Goal: Find specific page/section: Find specific page/section

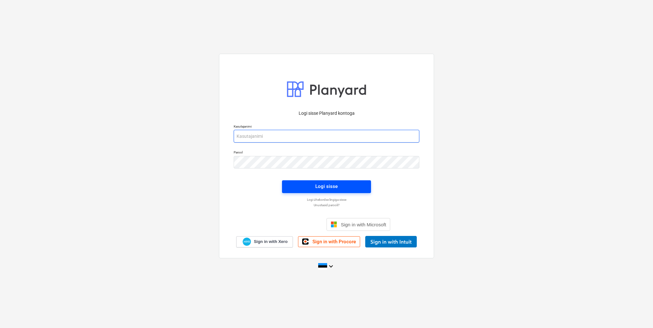
type input "[EMAIL_ADDRESS][DOMAIN_NAME]"
click at [324, 188] on div "Logi sisse" at bounding box center [326, 186] width 22 height 8
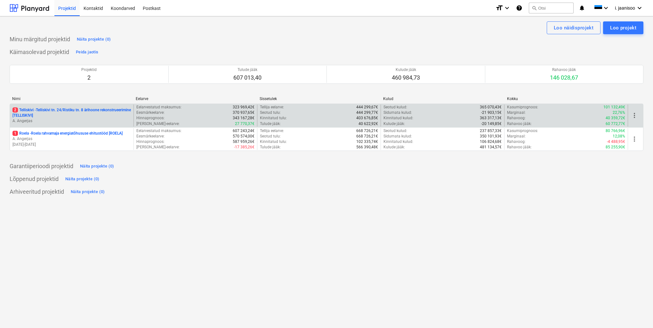
click at [51, 112] on p "2 Telliskivi - Telliskivi tn. 24/Ristiku tn. 8 ärihoone rekonstrueerimine [TELL…" at bounding box center [71, 113] width 118 height 11
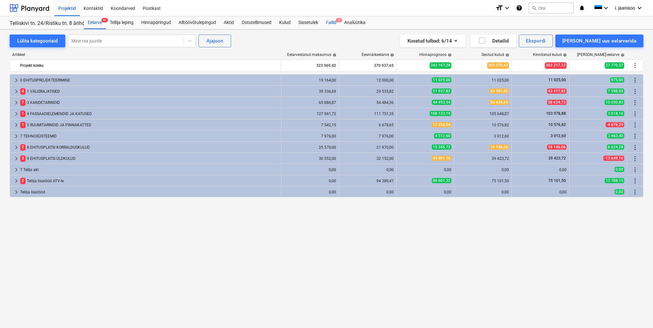
click at [335, 22] on div "Failid 2" at bounding box center [331, 22] width 18 height 13
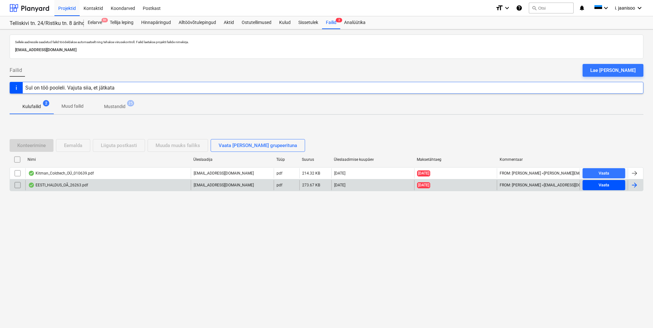
click at [597, 183] on span "Vaata" at bounding box center [603, 185] width 37 height 7
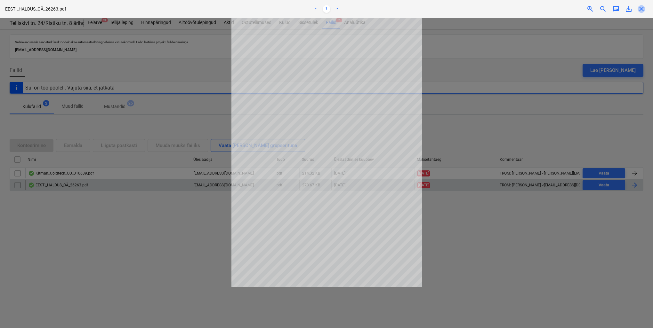
click at [643, 8] on span "close" at bounding box center [641, 9] width 8 height 8
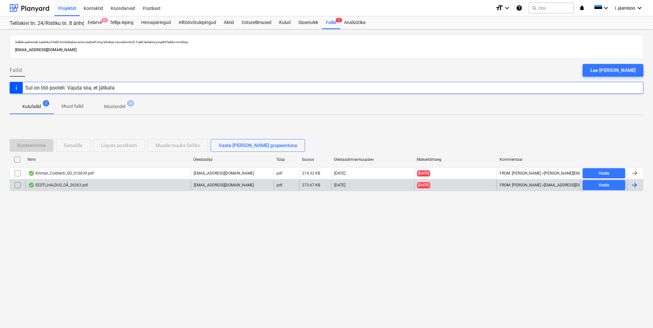
click at [67, 108] on p "Muud failid" at bounding box center [72, 106] width 22 height 7
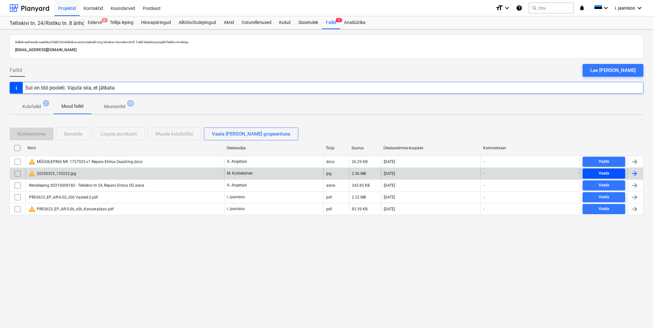
click at [605, 173] on div "Vaata" at bounding box center [603, 173] width 11 height 7
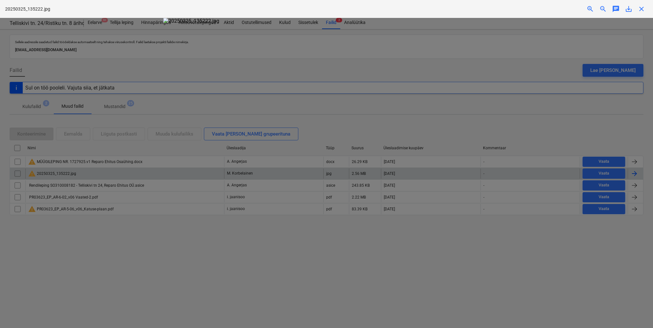
click at [608, 48] on div at bounding box center [326, 173] width 653 height 310
click at [642, 10] on span "close" at bounding box center [641, 9] width 8 height 8
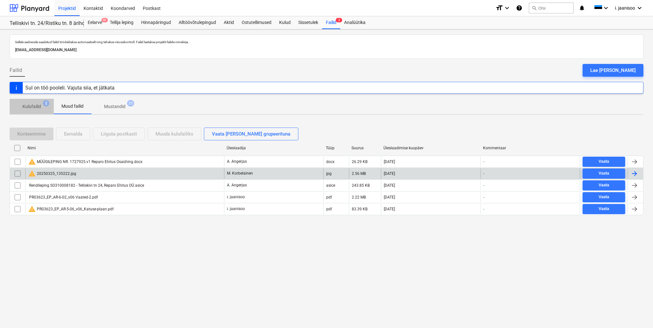
click at [28, 106] on p "Kulufailid" at bounding box center [31, 106] width 19 height 7
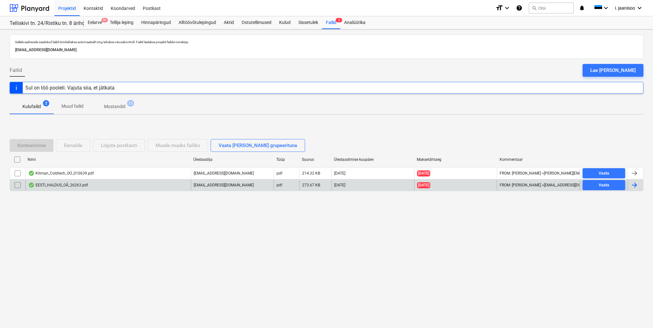
click at [112, 107] on p "Mustandid" at bounding box center [114, 106] width 21 height 7
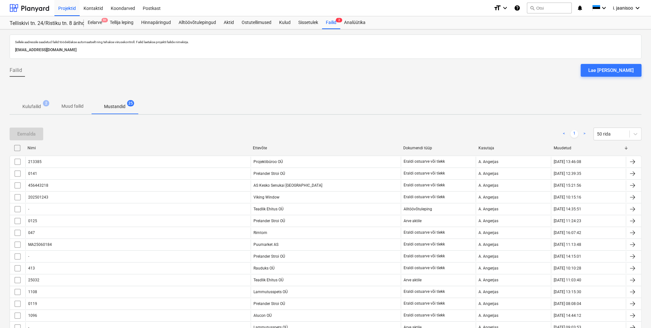
click at [34, 107] on p "Kulufailid" at bounding box center [31, 106] width 19 height 7
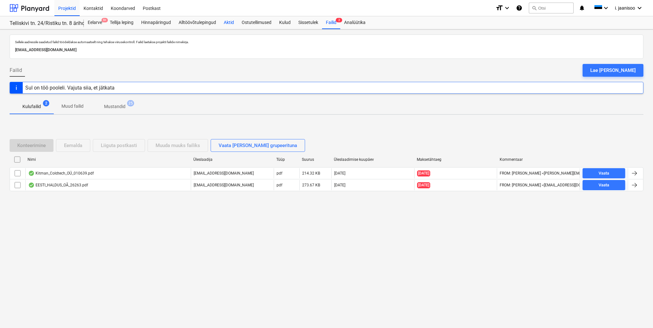
click at [230, 22] on div "Aktid" at bounding box center [229, 22] width 18 height 13
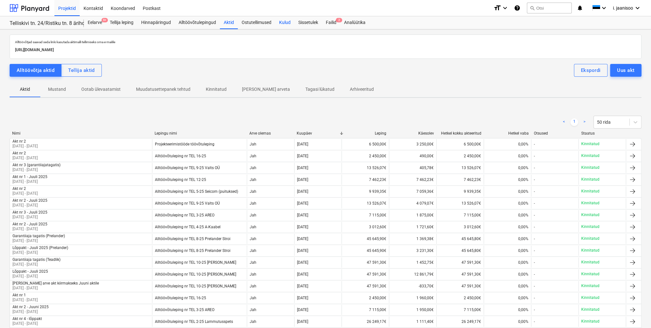
click at [284, 23] on div "Kulud" at bounding box center [284, 22] width 19 height 13
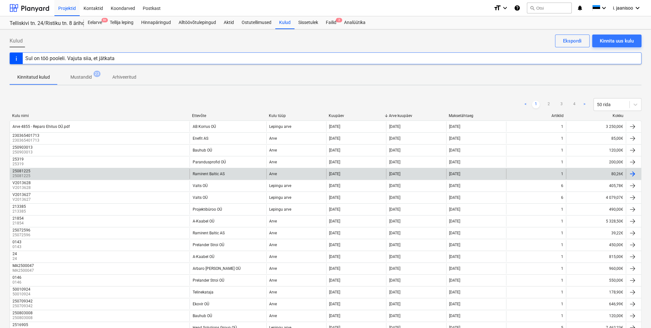
click at [634, 173] on div at bounding box center [633, 174] width 8 height 8
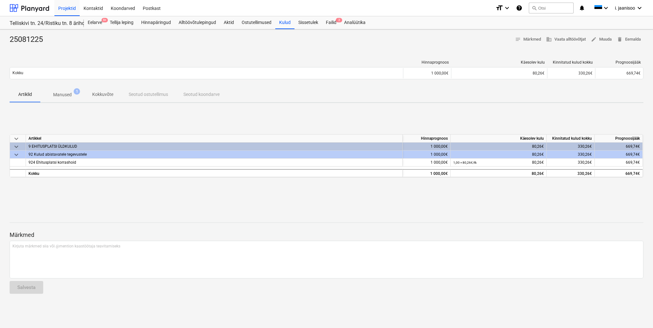
click at [16, 144] on span "keyboard_arrow_down" at bounding box center [16, 147] width 8 height 8
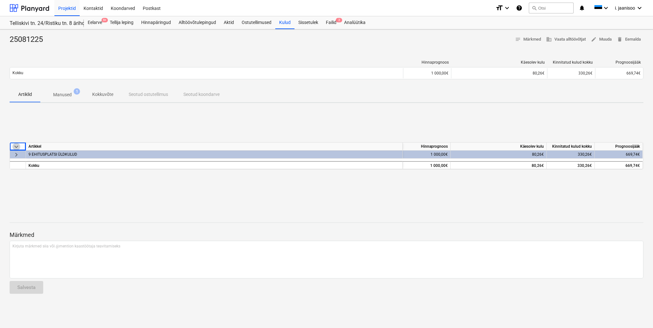
click at [15, 145] on span "keyboard_arrow_down" at bounding box center [16, 147] width 8 height 8
click at [15, 153] on span "keyboard_arrow_right" at bounding box center [16, 155] width 8 height 8
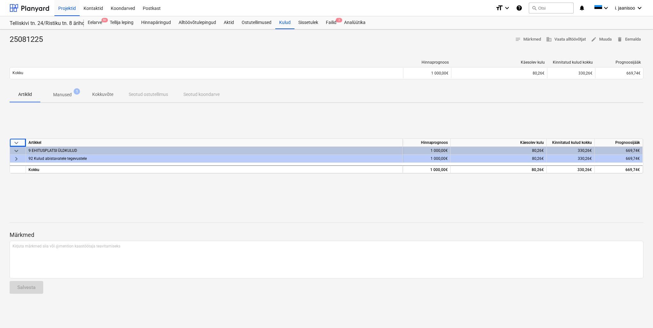
click at [17, 160] on span "keyboard_arrow_right" at bounding box center [16, 159] width 8 height 8
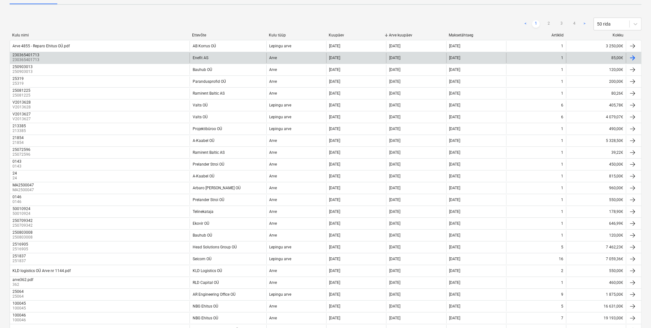
scroll to position [96, 0]
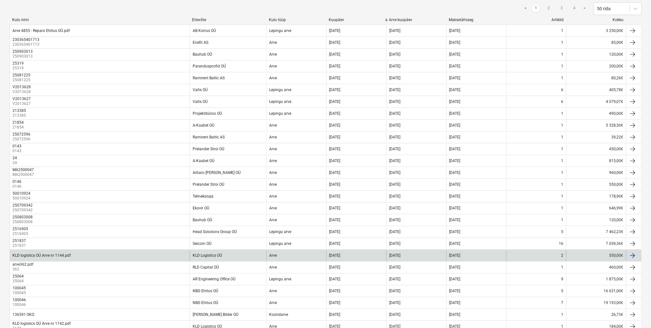
click at [631, 254] on div at bounding box center [633, 256] width 8 height 8
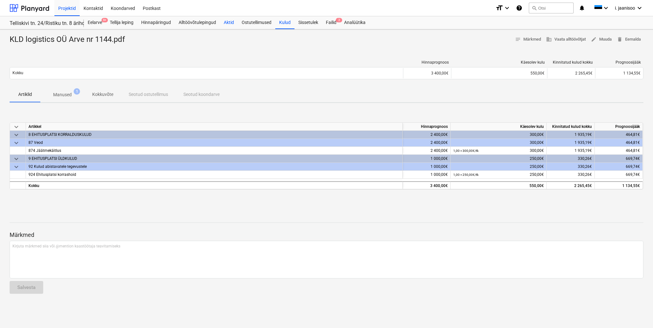
click at [230, 22] on div "Aktid" at bounding box center [229, 22] width 18 height 13
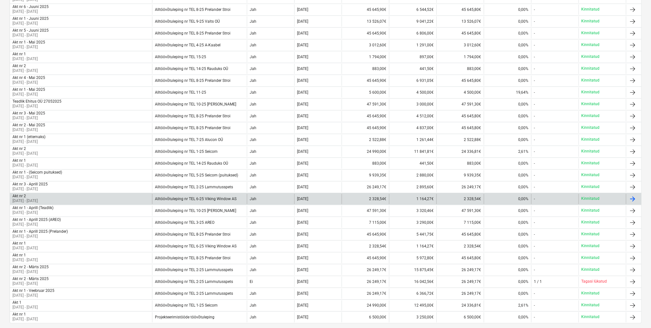
scroll to position [387, 0]
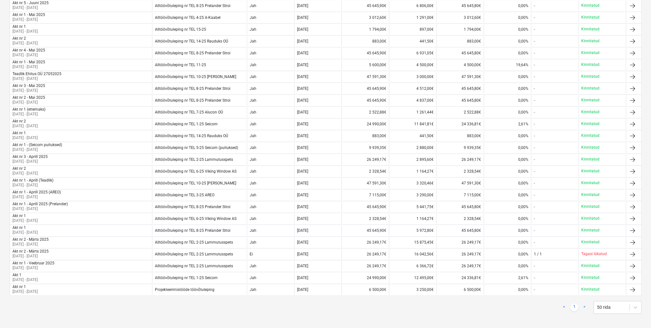
click at [585, 305] on link ">" at bounding box center [585, 308] width 8 height 8
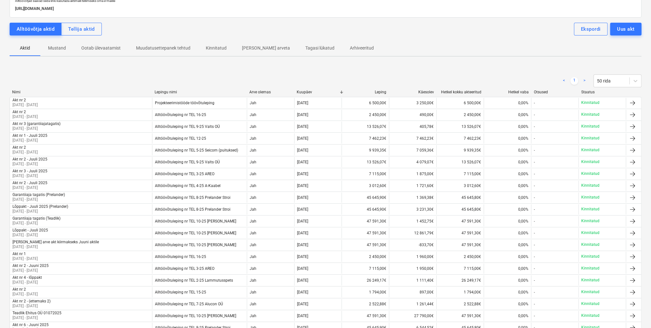
scroll to position [0, 0]
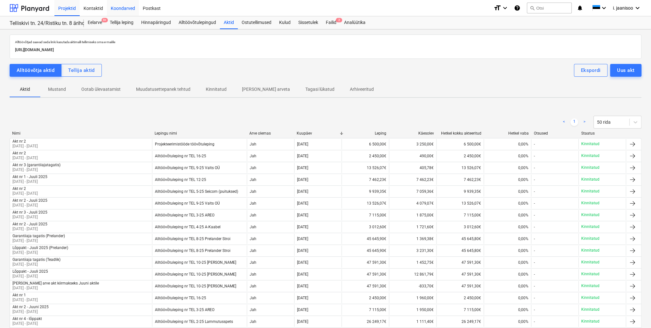
click at [126, 7] on div "Koondarved" at bounding box center [123, 8] width 32 height 16
click at [283, 22] on div "Kulud" at bounding box center [284, 22] width 19 height 13
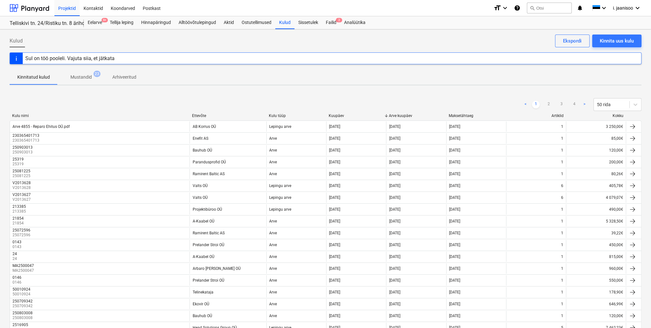
click at [79, 77] on p "Mustandid" at bounding box center [80, 77] width 21 height 7
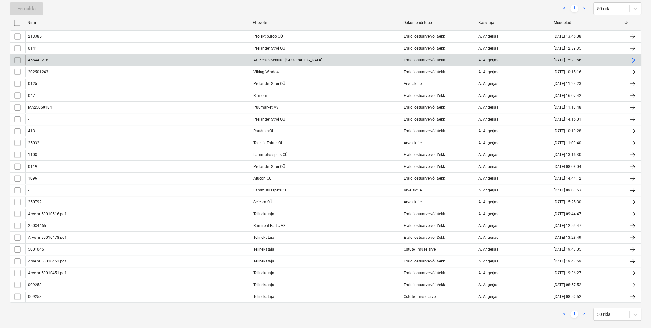
scroll to position [105, 0]
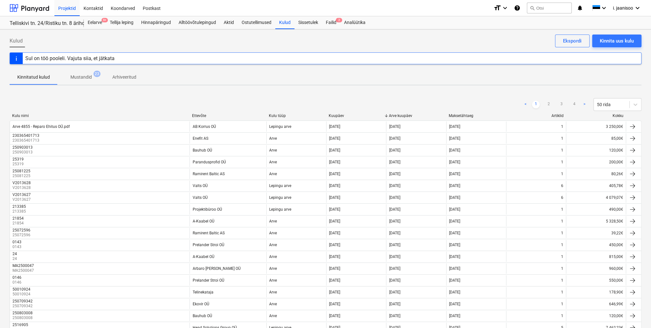
click at [125, 79] on p "Arhiveeritud" at bounding box center [124, 77] width 24 height 7
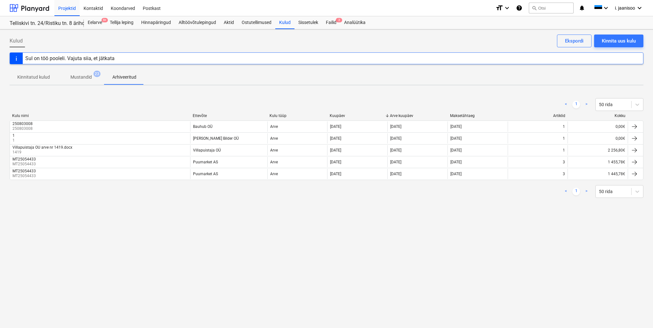
click at [81, 76] on p "Mustandid" at bounding box center [80, 77] width 21 height 7
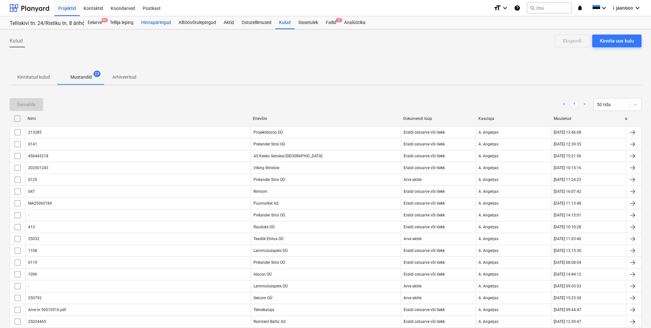
click at [156, 25] on div "Hinnapäringud" at bounding box center [155, 22] width 37 height 13
